Goal: Information Seeking & Learning: Check status

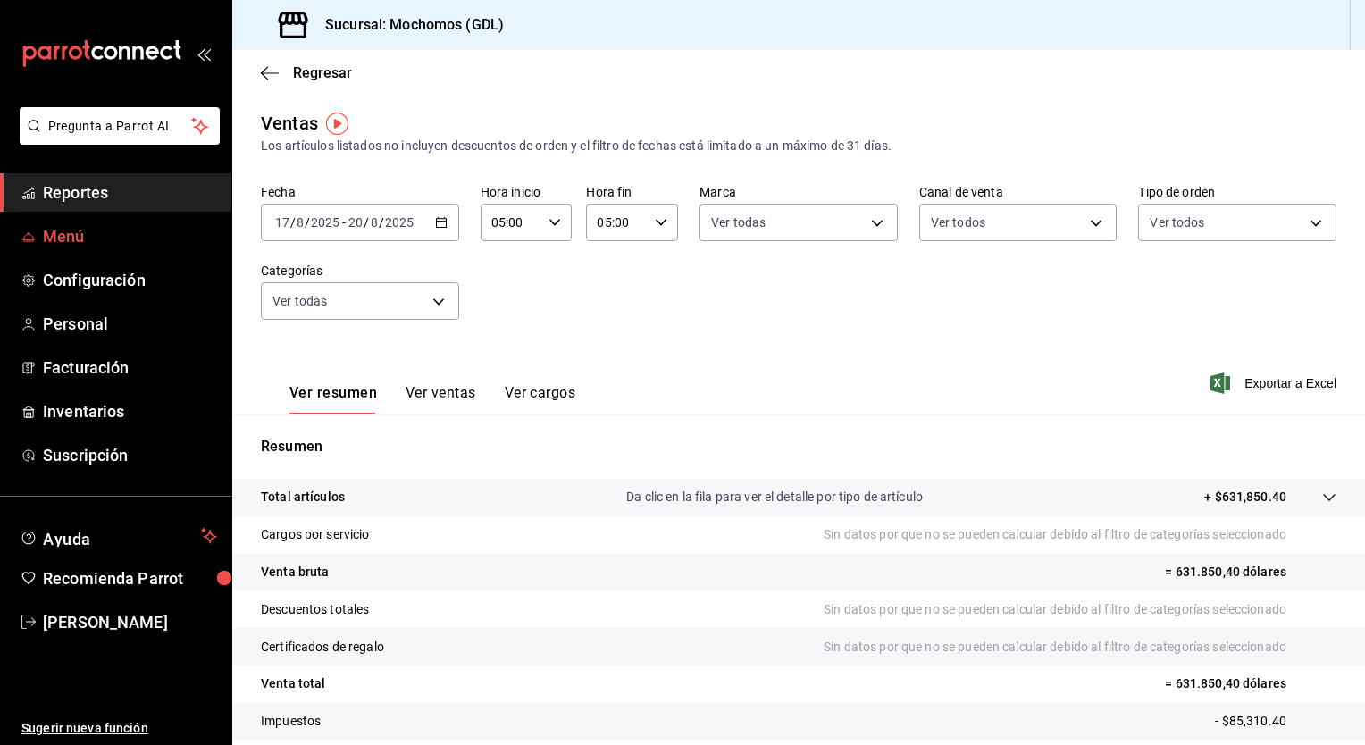
click at [78, 238] on font "Menú" at bounding box center [64, 236] width 42 height 19
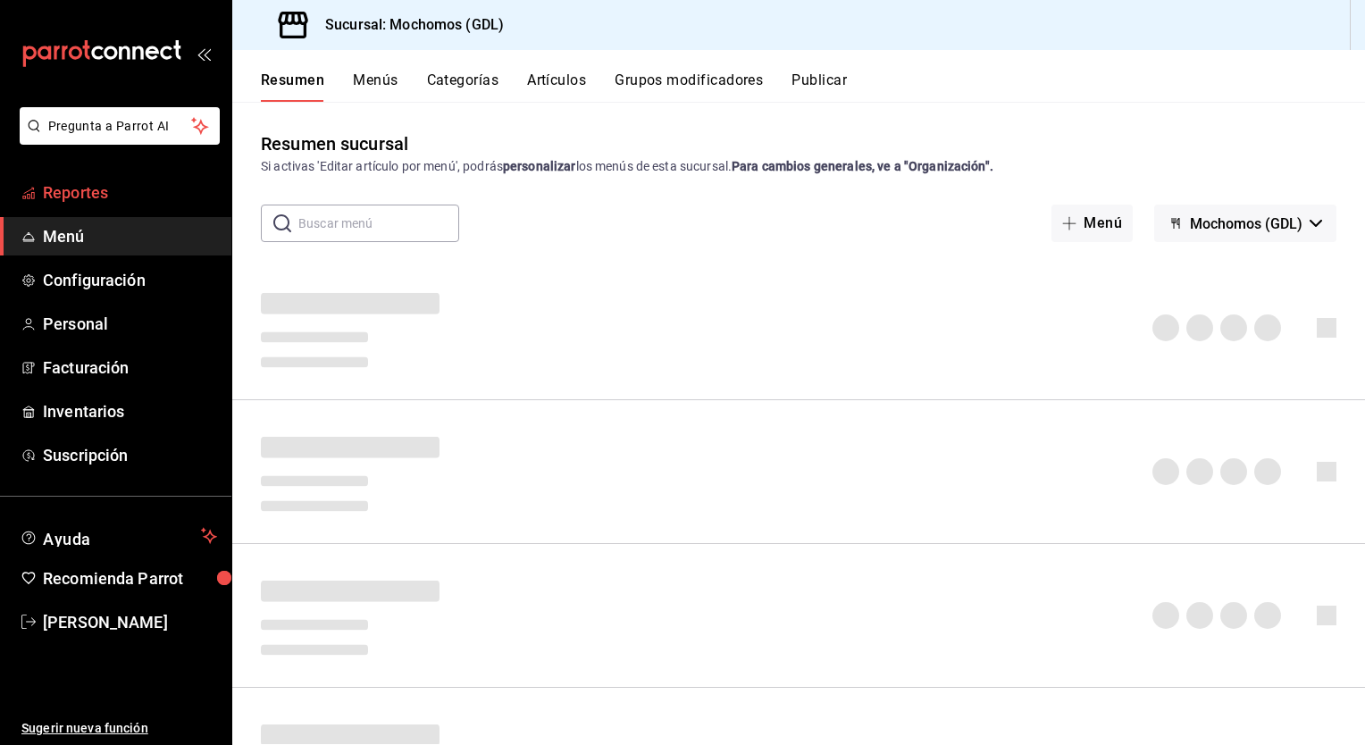
click at [94, 204] on span "Reportes" at bounding box center [130, 192] width 174 height 24
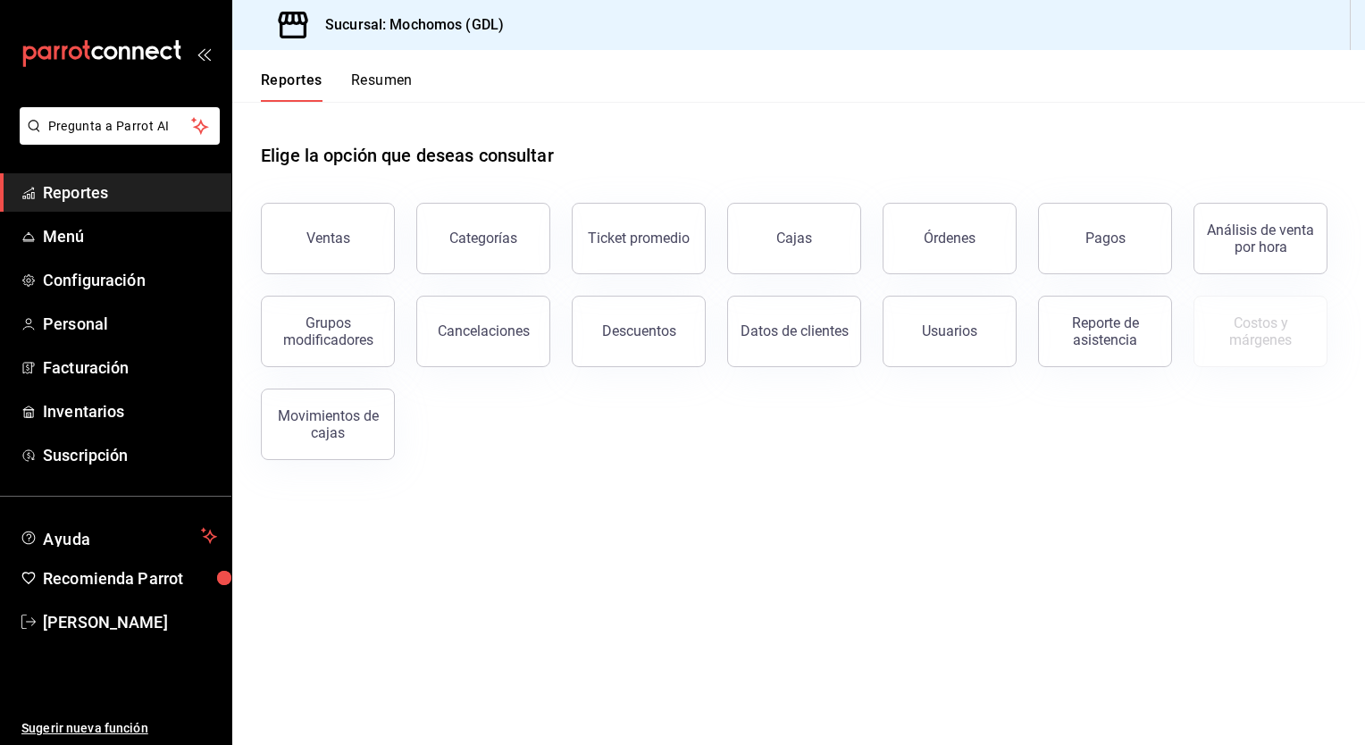
click at [388, 98] on button "Resumen" at bounding box center [382, 86] width 62 height 30
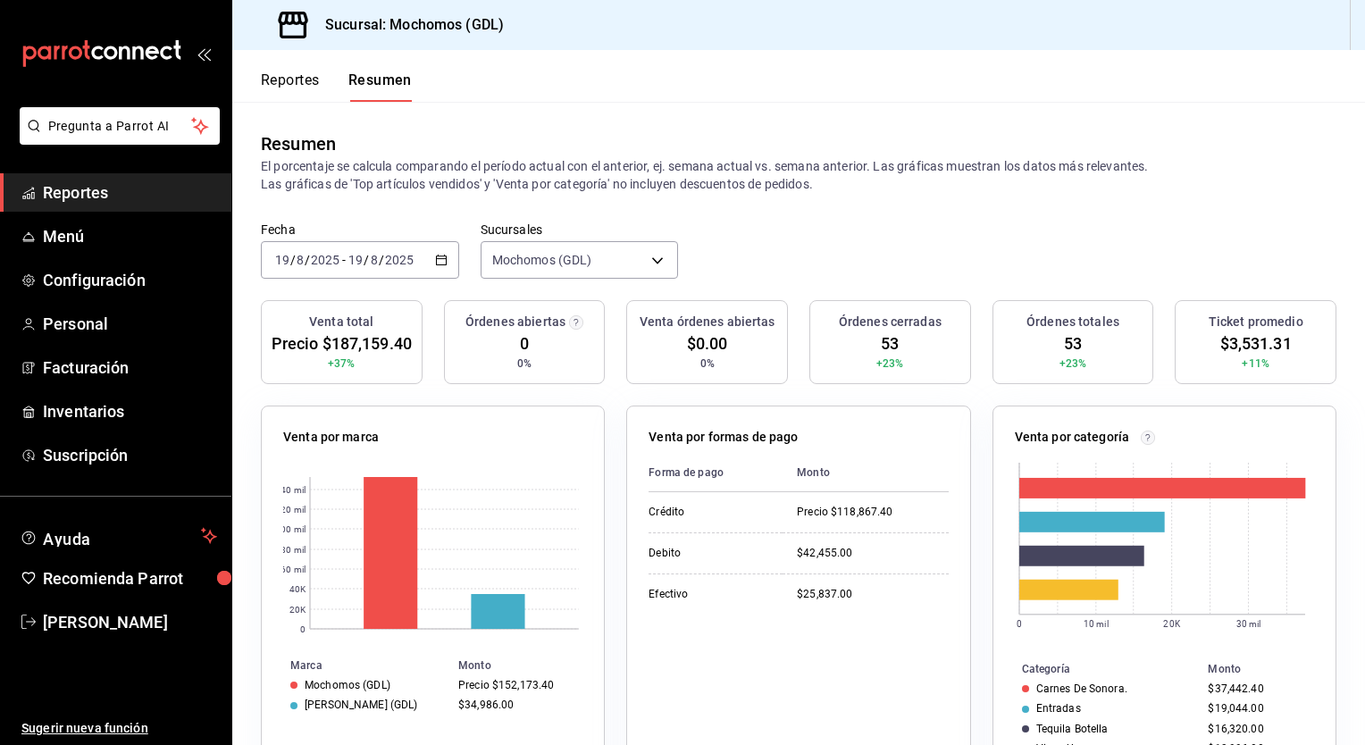
click at [441, 257] on icon "button" at bounding box center [441, 260] width 13 height 13
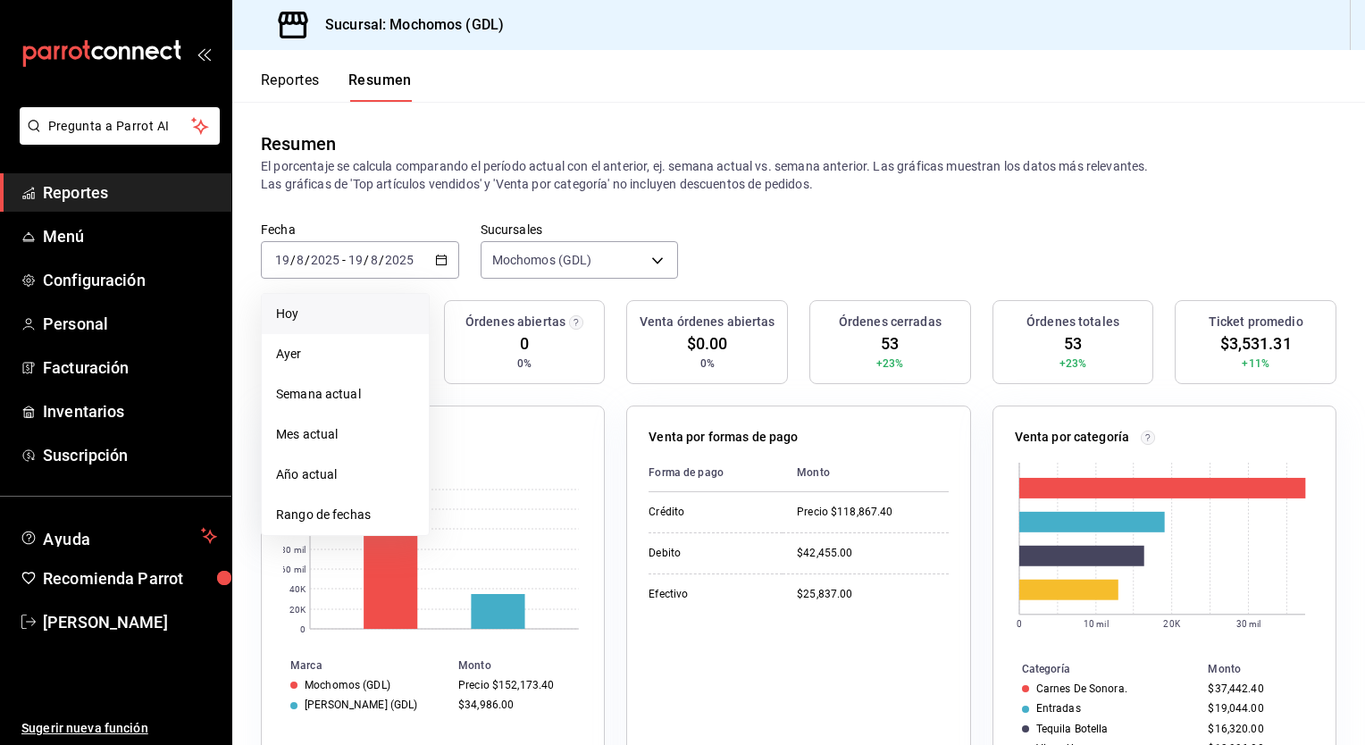
click at [388, 296] on li "Hoy" at bounding box center [345, 314] width 167 height 40
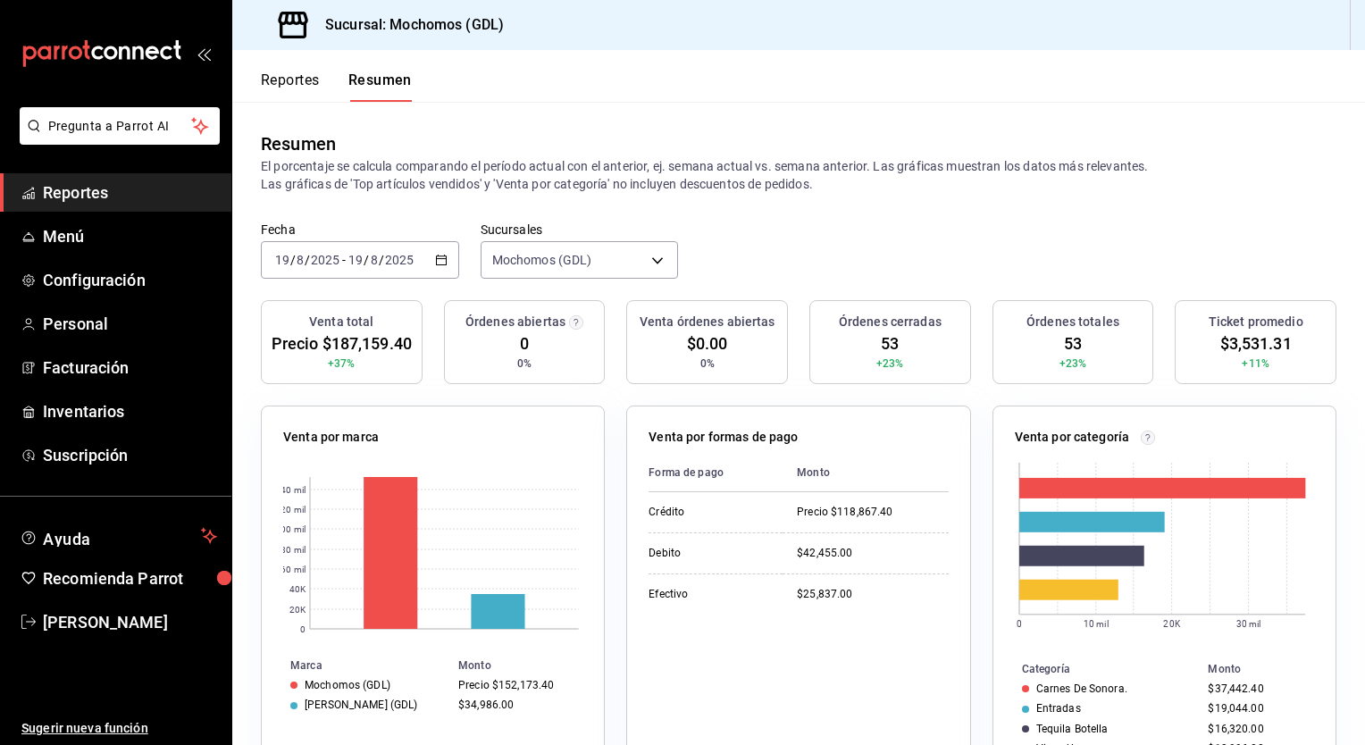
click at [432, 252] on div "[DATE] [DATE] - [DATE] [DATE]" at bounding box center [360, 260] width 198 height 38
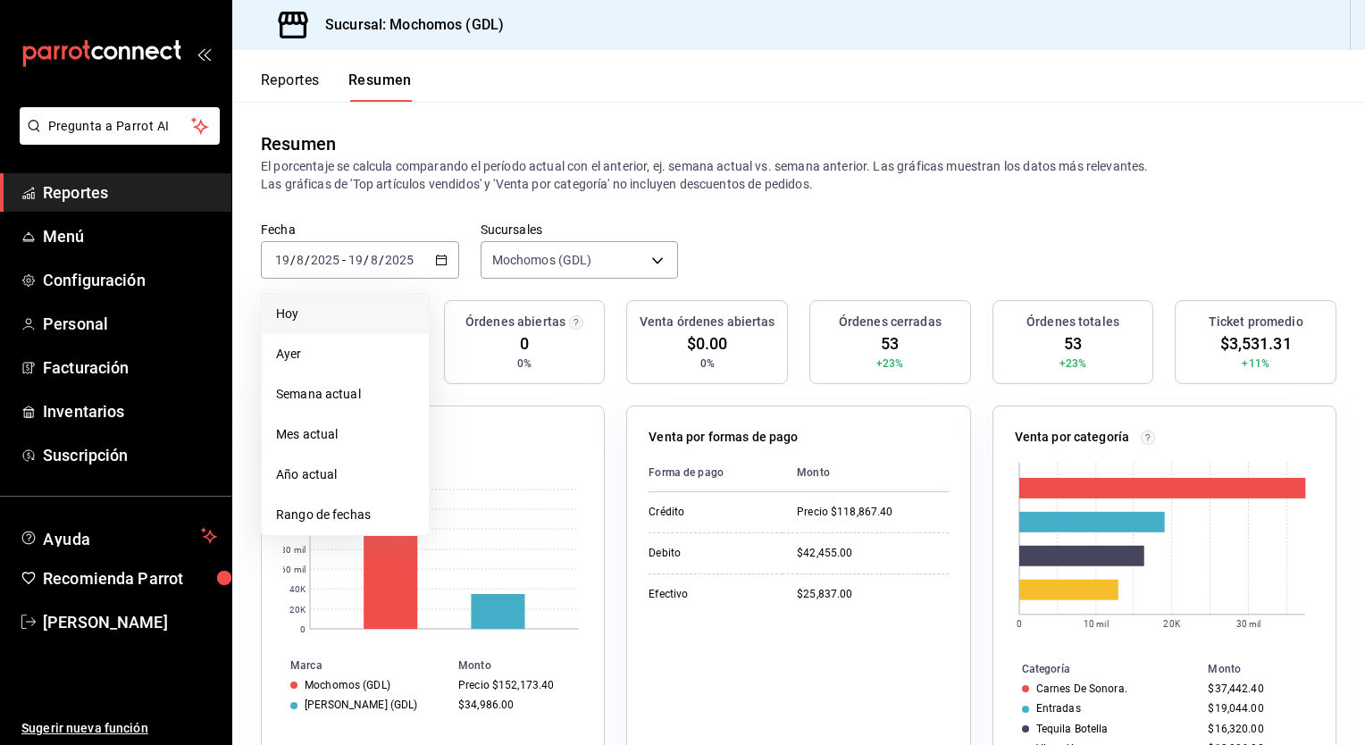
click at [329, 303] on li "Hoy" at bounding box center [345, 314] width 167 height 40
